Goal: Navigation & Orientation: Find specific page/section

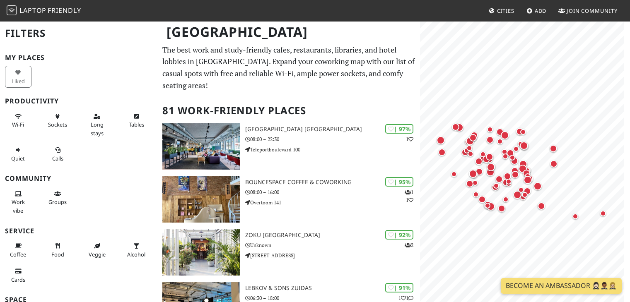
scroll to position [201, 0]
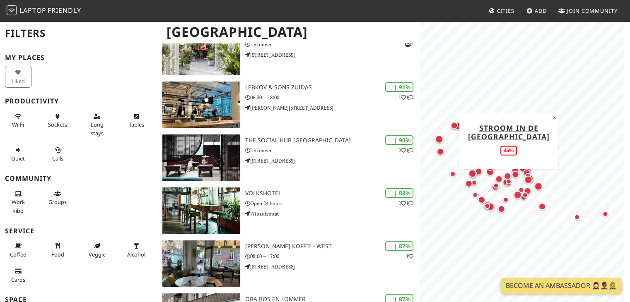
click at [509, 188] on div "Map marker" at bounding box center [508, 183] width 10 height 10
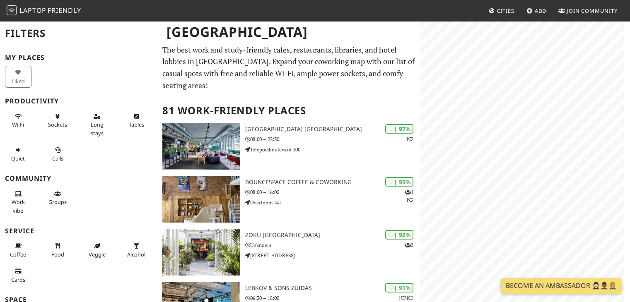
scroll to position [201, 0]
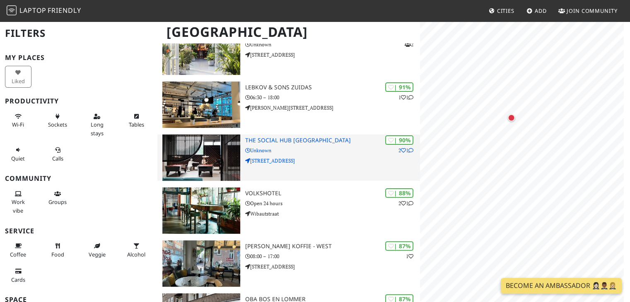
scroll to position [0, 0]
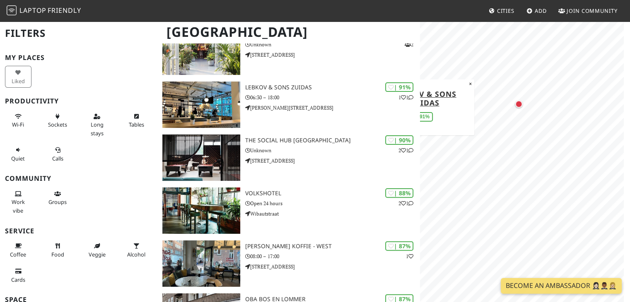
click at [428, 84] on div "MapLibre | Protomaps © OpenStreetMap Lebkov & Sons Zuidas 91% ×" at bounding box center [525, 172] width 210 height 302
